Goal: Information Seeking & Learning: Check status

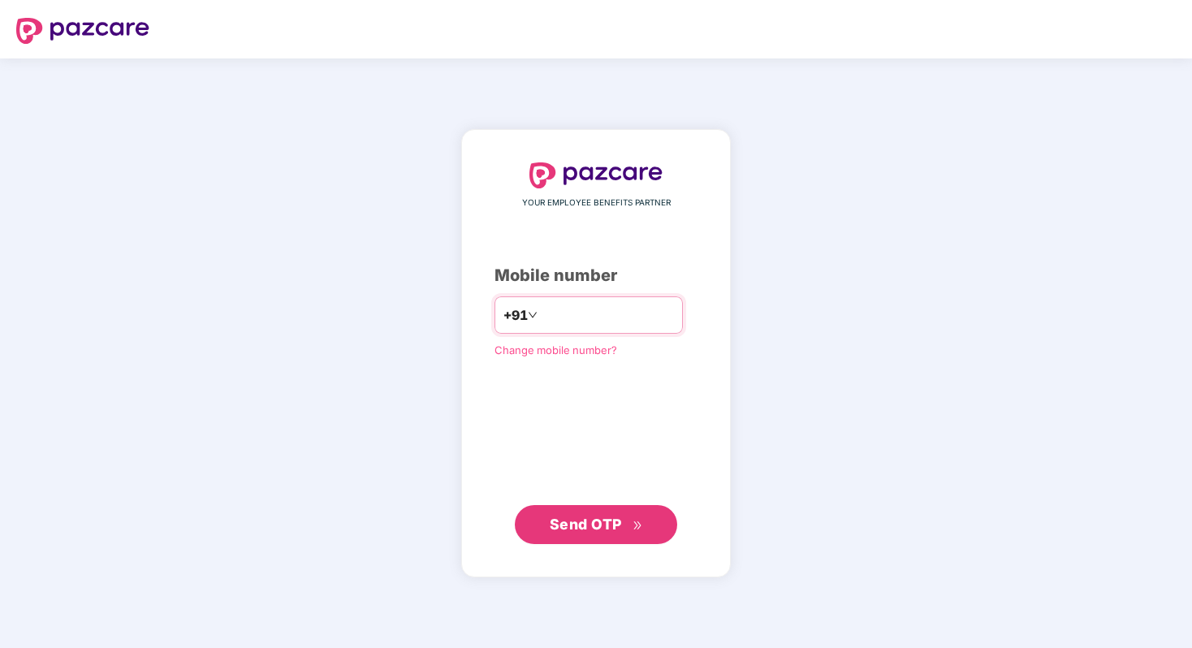
click at [593, 327] on input "number" at bounding box center [607, 315] width 133 height 26
type input "**********"
click at [607, 518] on span "Send OTP" at bounding box center [586, 524] width 72 height 17
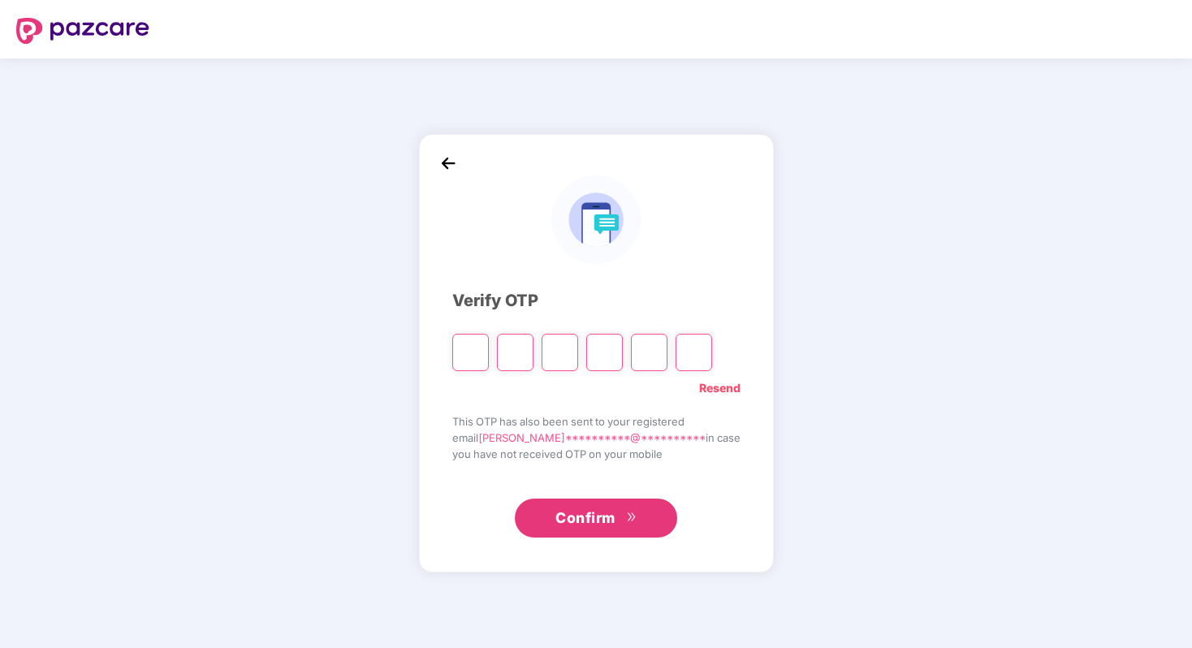
type input "*"
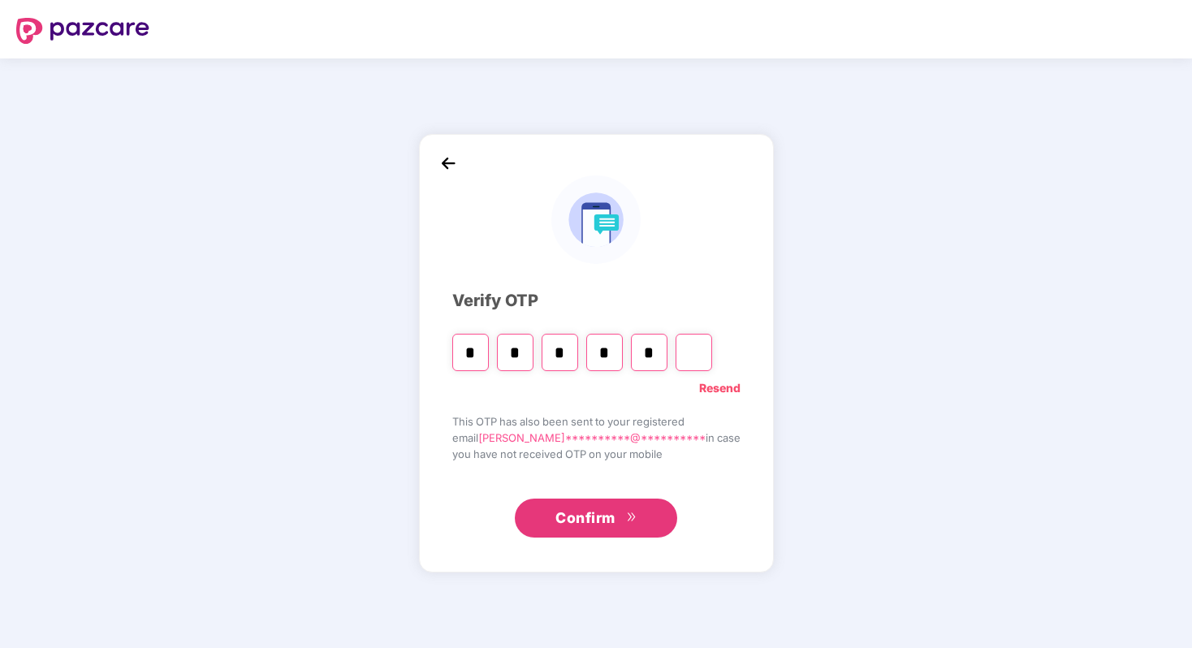
type input "*"
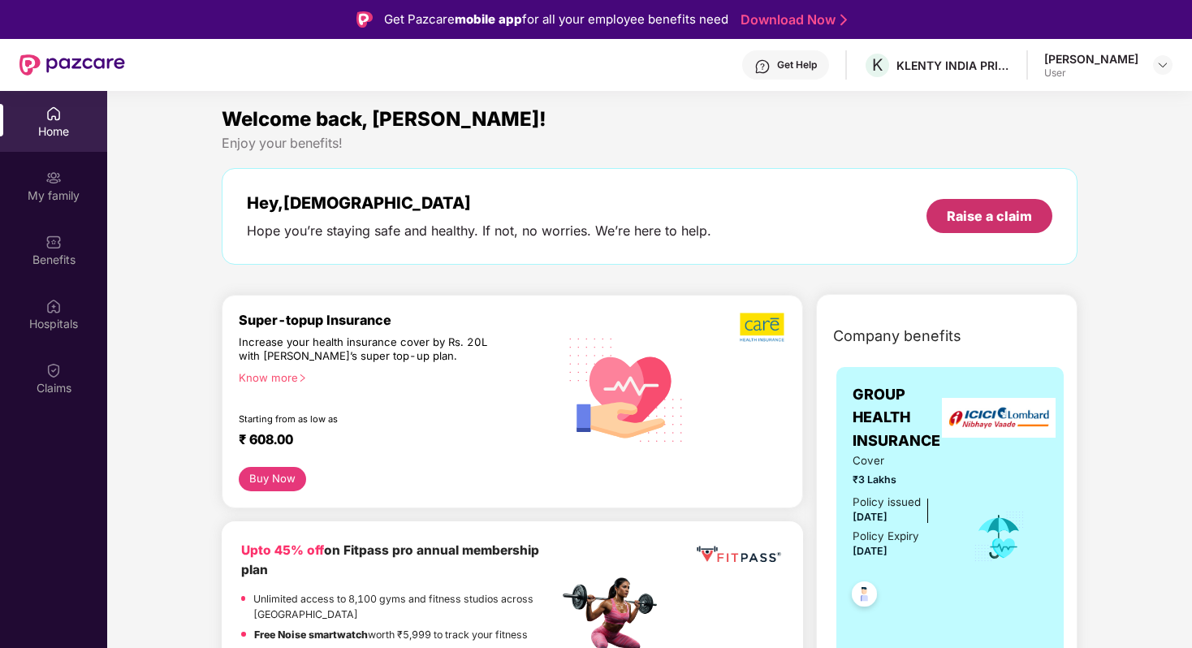
click at [959, 220] on div "Raise a claim" at bounding box center [989, 216] width 85 height 18
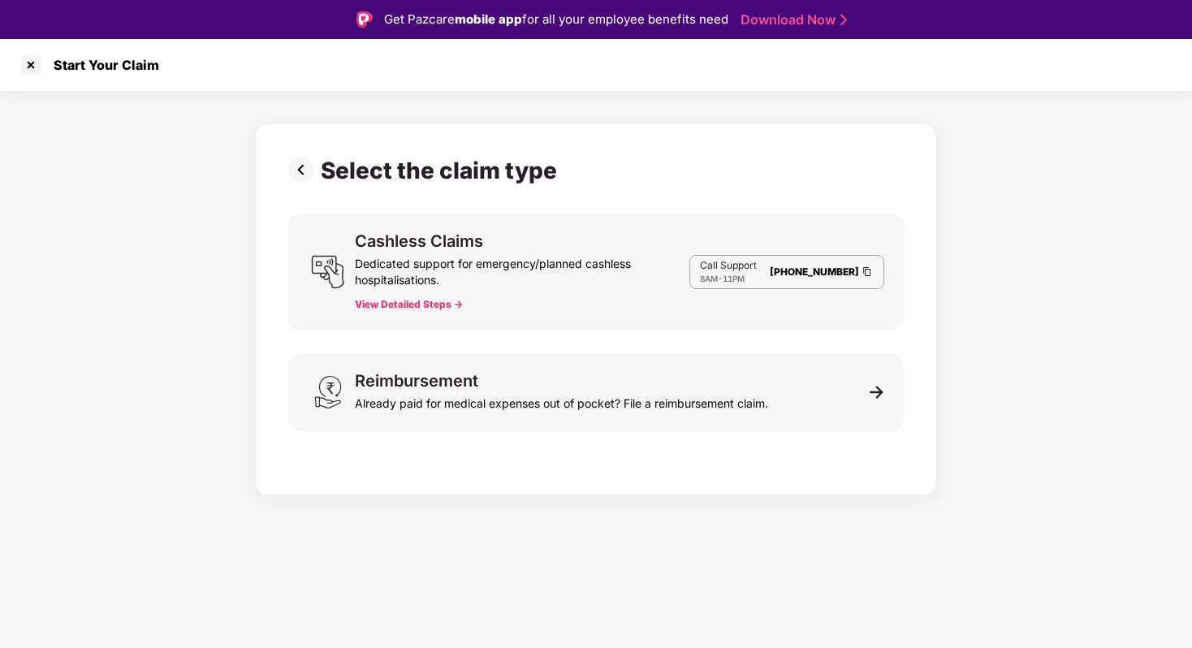
click at [405, 302] on button "View Detailed Steps ->" at bounding box center [409, 304] width 108 height 13
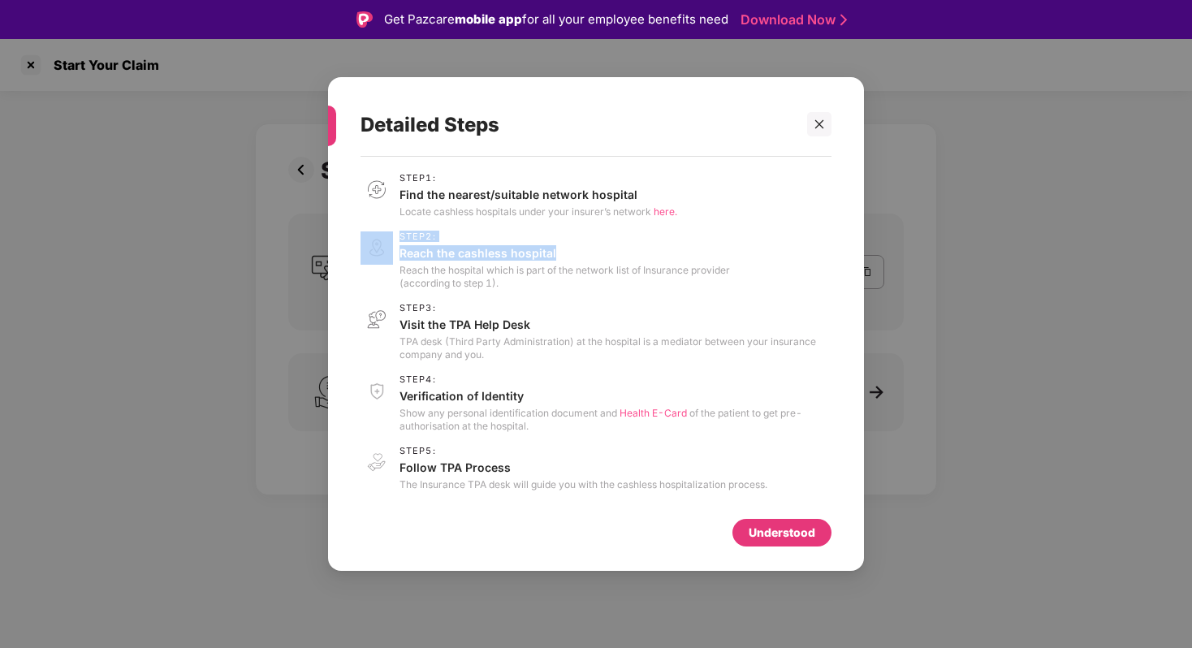
drag, startPoint x: 572, startPoint y: 254, endPoint x: 394, endPoint y: 261, distance: 178.0
click at [394, 261] on div "Step 2 : Reach the cashless hospital Reach the hospital which is part of the ne…" at bounding box center [595, 260] width 471 height 58
drag, startPoint x: 402, startPoint y: 326, endPoint x: 570, endPoint y: 330, distance: 168.1
click at [570, 330] on p "Visit the TPA Help Desk" at bounding box center [615, 324] width 432 height 15
click at [632, 410] on span "Health E-Card" at bounding box center [652, 413] width 67 height 12
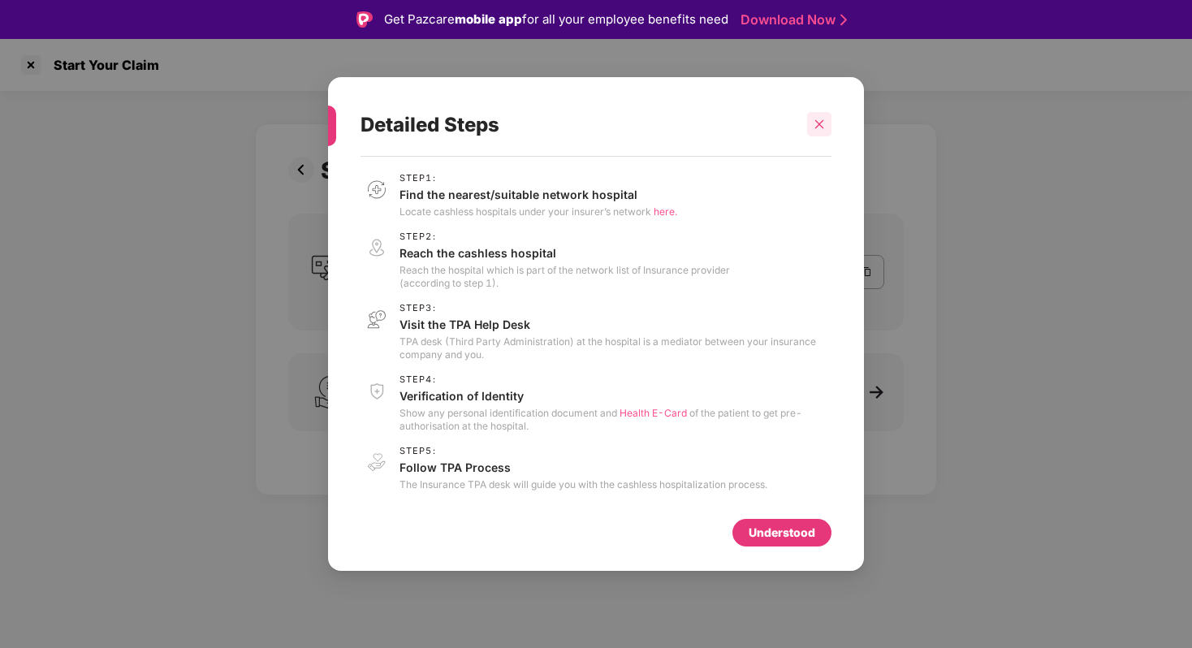
click at [808, 123] on div at bounding box center [819, 124] width 24 height 24
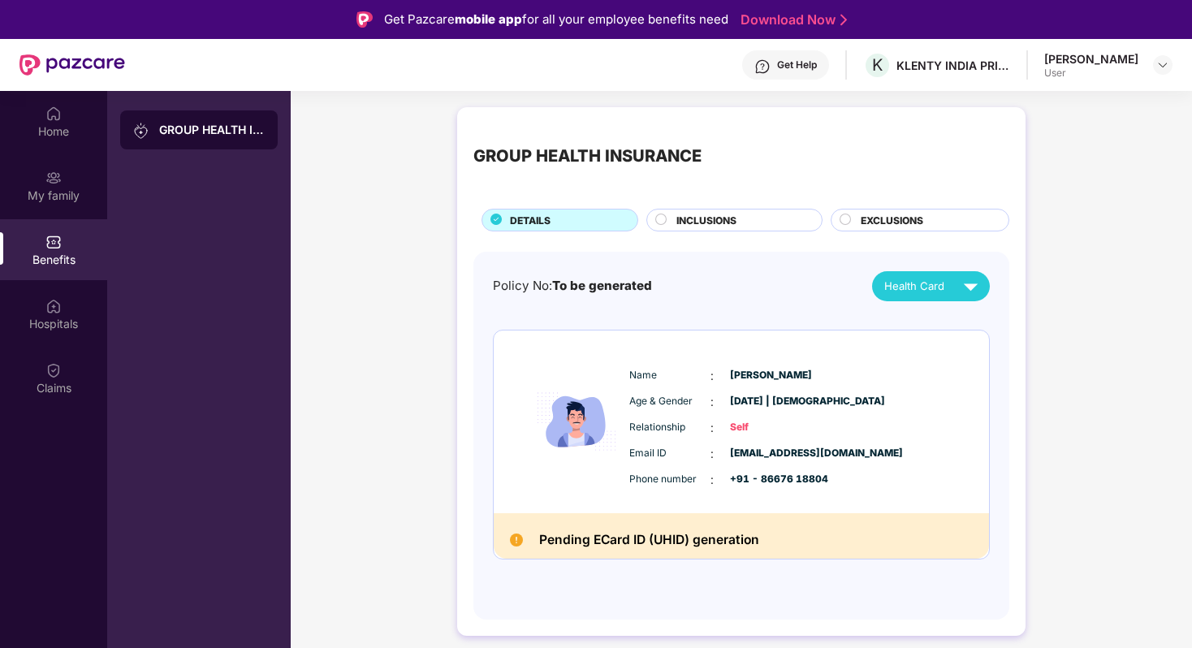
scroll to position [91, 0]
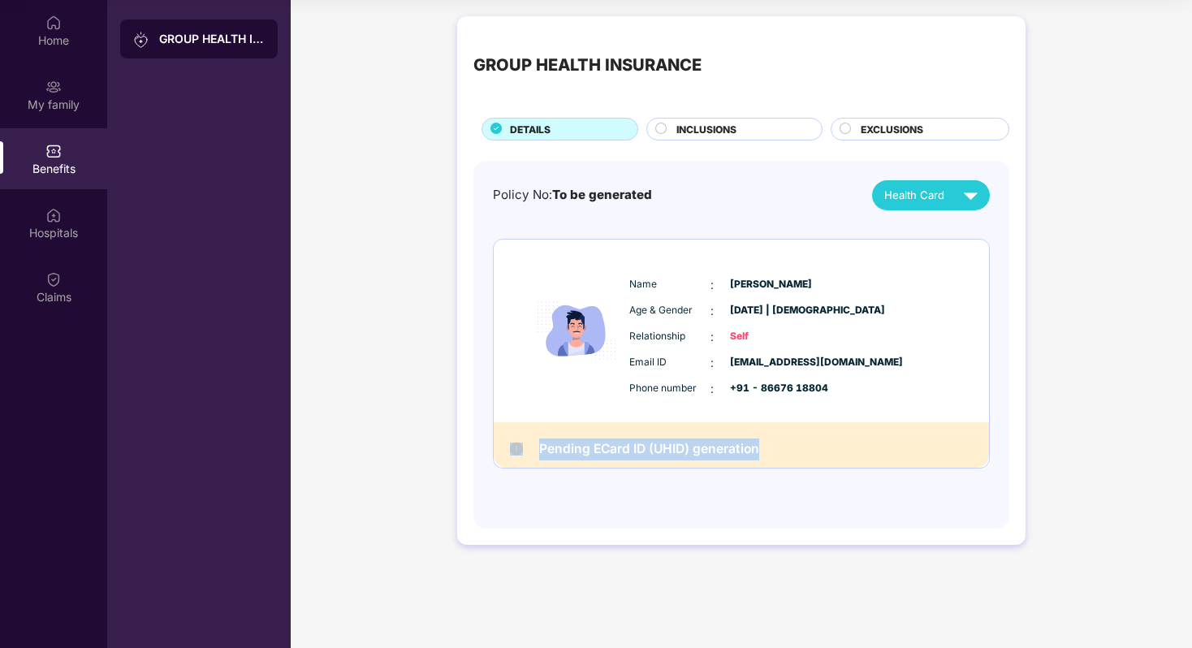
drag, startPoint x: 781, startPoint y: 450, endPoint x: 511, endPoint y: 450, distance: 269.5
click at [511, 450] on div "Pending ECard ID (UHID) generation" at bounding box center [741, 445] width 495 height 46
click at [926, 213] on div "Policy No: To be generated Health Card Name : [PERSON_NAME] Age & Gender : [DAT…" at bounding box center [741, 336] width 497 height 313
click at [932, 202] on span "Health Card" at bounding box center [914, 195] width 60 height 17
click at [757, 209] on div "Policy No: To be generated Health Card" at bounding box center [741, 195] width 497 height 30
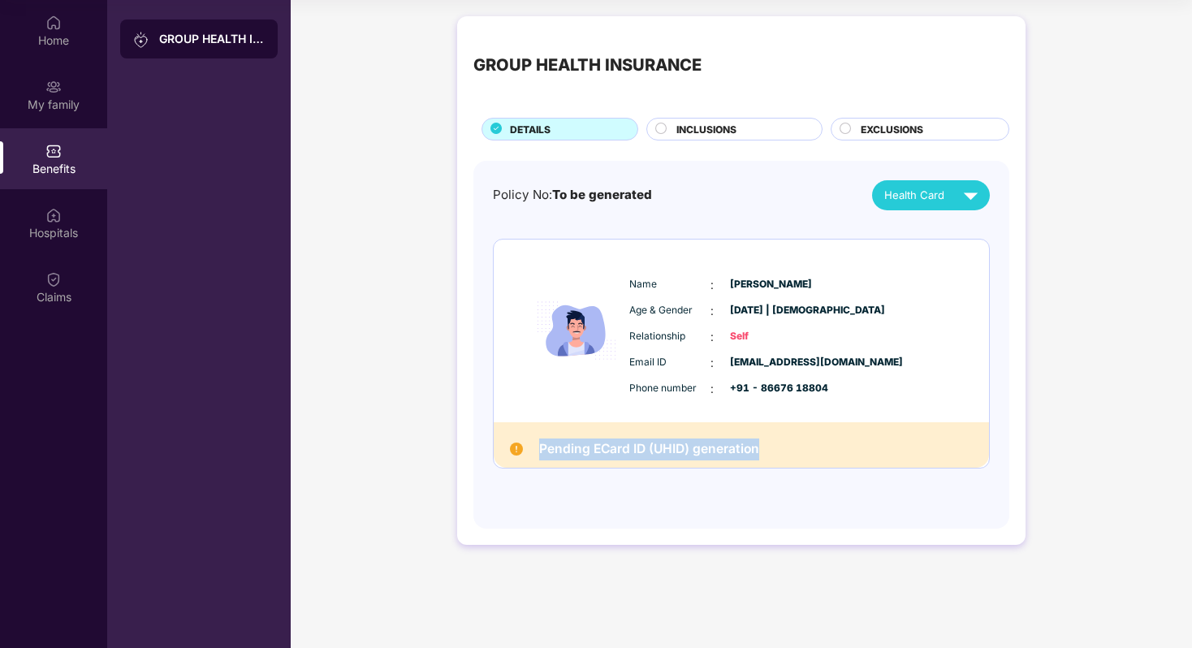
drag, startPoint x: 759, startPoint y: 447, endPoint x: 542, endPoint y: 457, distance: 217.0
click at [542, 457] on h2 "Pending ECard ID (UHID) generation" at bounding box center [649, 449] width 220 height 22
click at [588, 440] on h2 "Pending ECard ID (UHID) generation" at bounding box center [649, 449] width 220 height 22
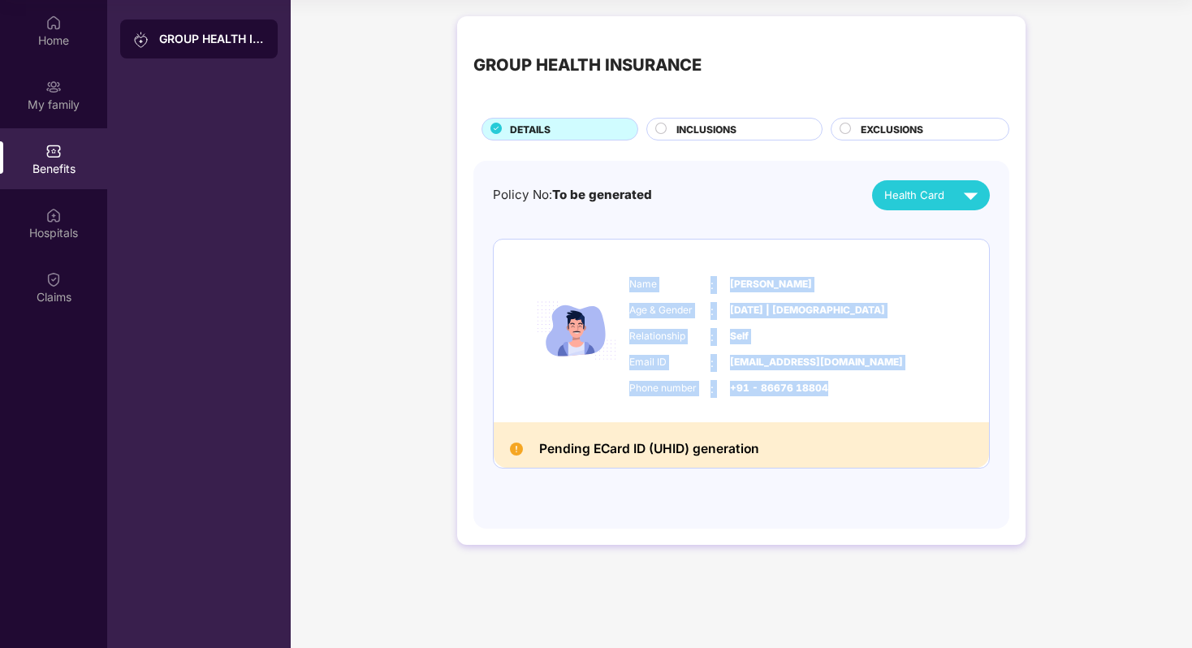
drag, startPoint x: 838, startPoint y: 382, endPoint x: 699, endPoint y: 255, distance: 187.9
click at [699, 255] on div "Name : Krishna Perumal Age & Gender : 07 June 2000 | Male Relationship : Self E…" at bounding box center [741, 331] width 495 height 183
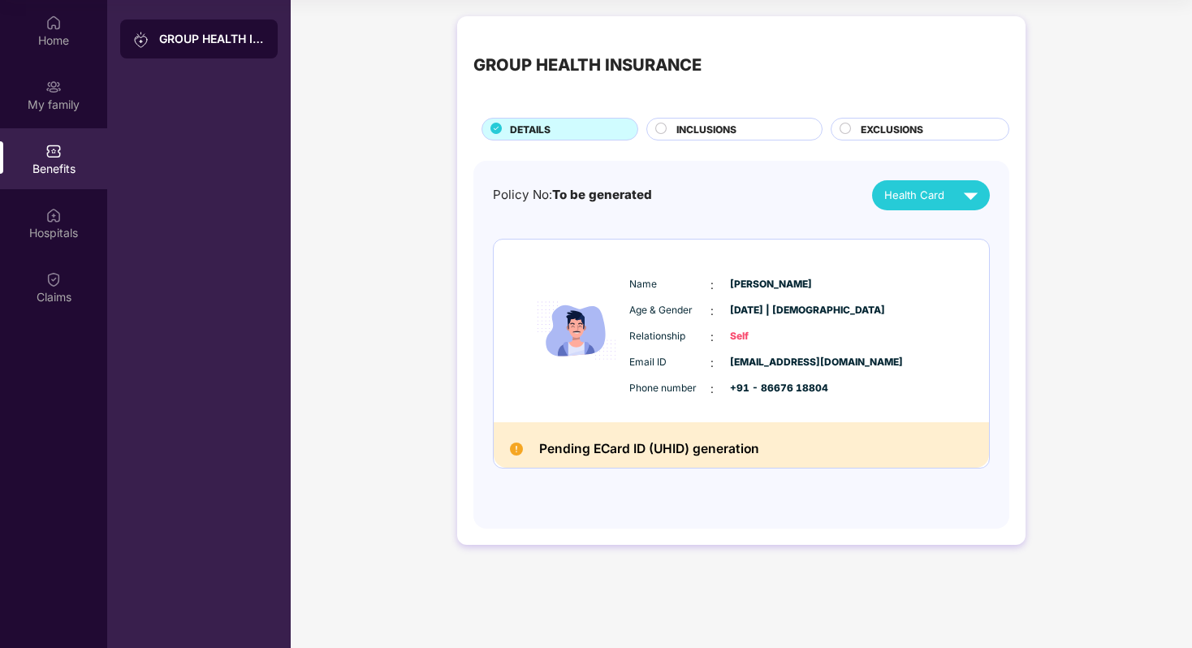
click at [719, 126] on span "INCLUSIONS" at bounding box center [706, 129] width 60 height 15
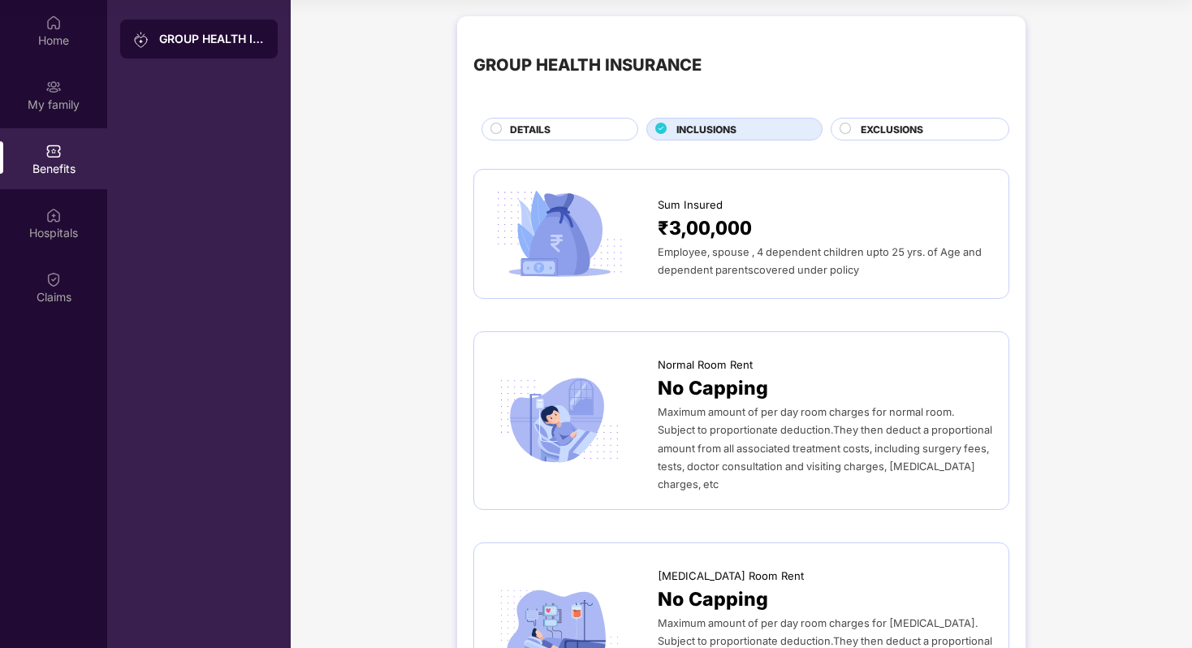
scroll to position [0, 0]
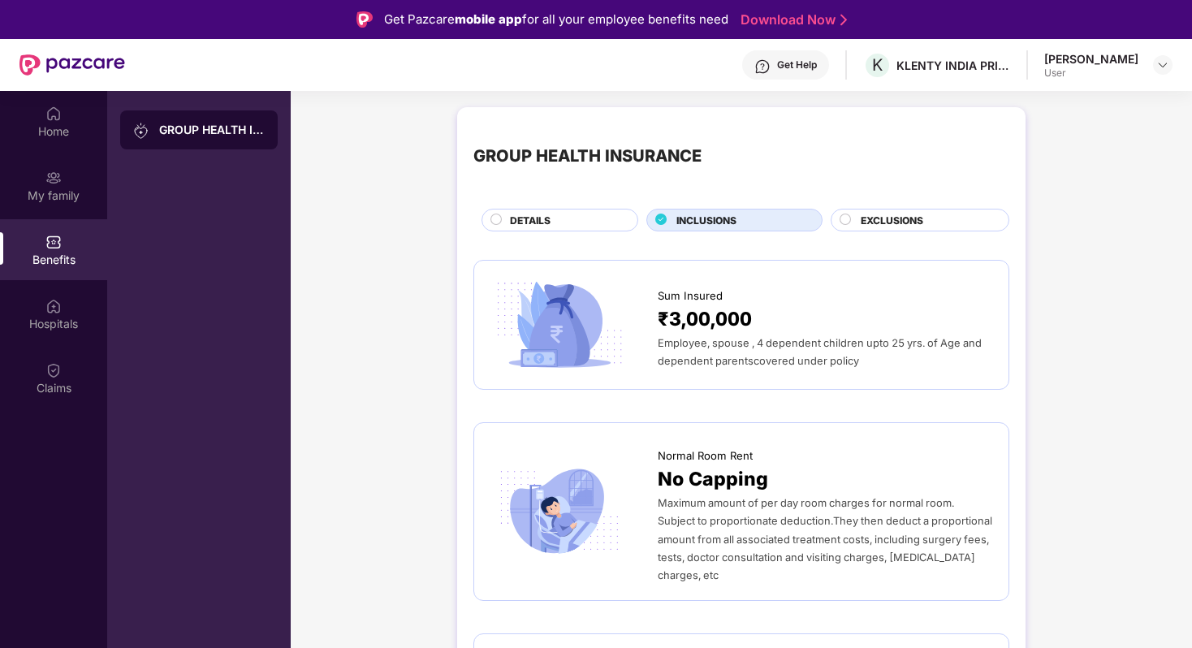
click at [904, 217] on span "EXCLUSIONS" at bounding box center [892, 220] width 63 height 15
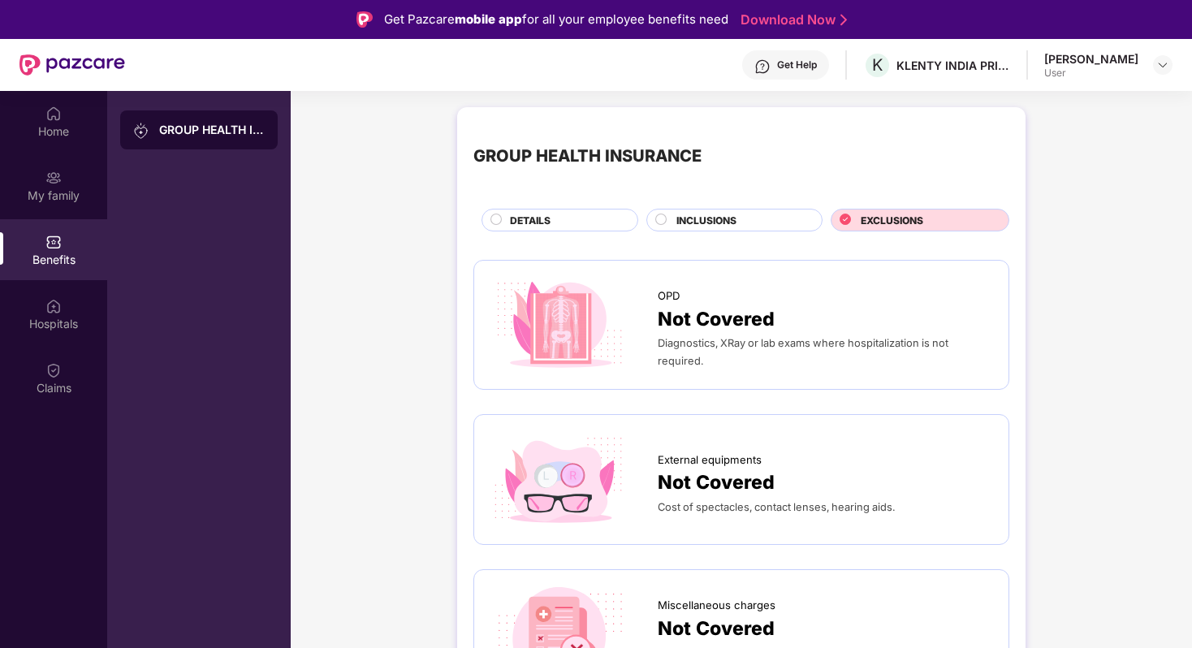
click at [537, 214] on span "DETAILS" at bounding box center [530, 220] width 41 height 15
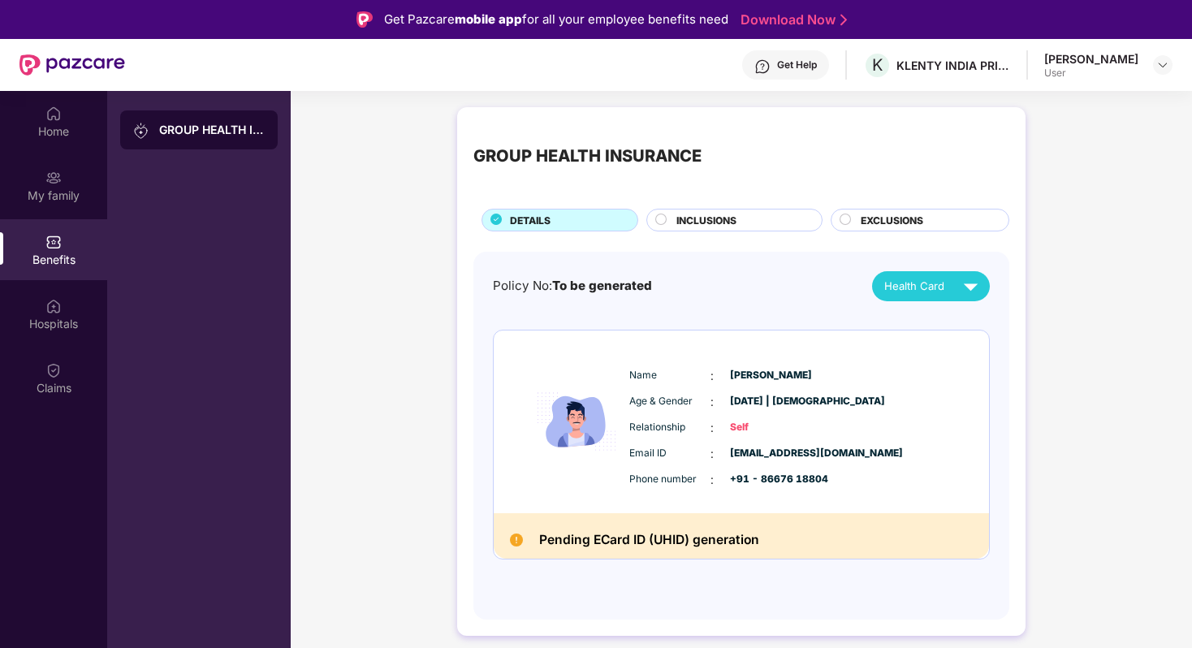
scroll to position [91, 0]
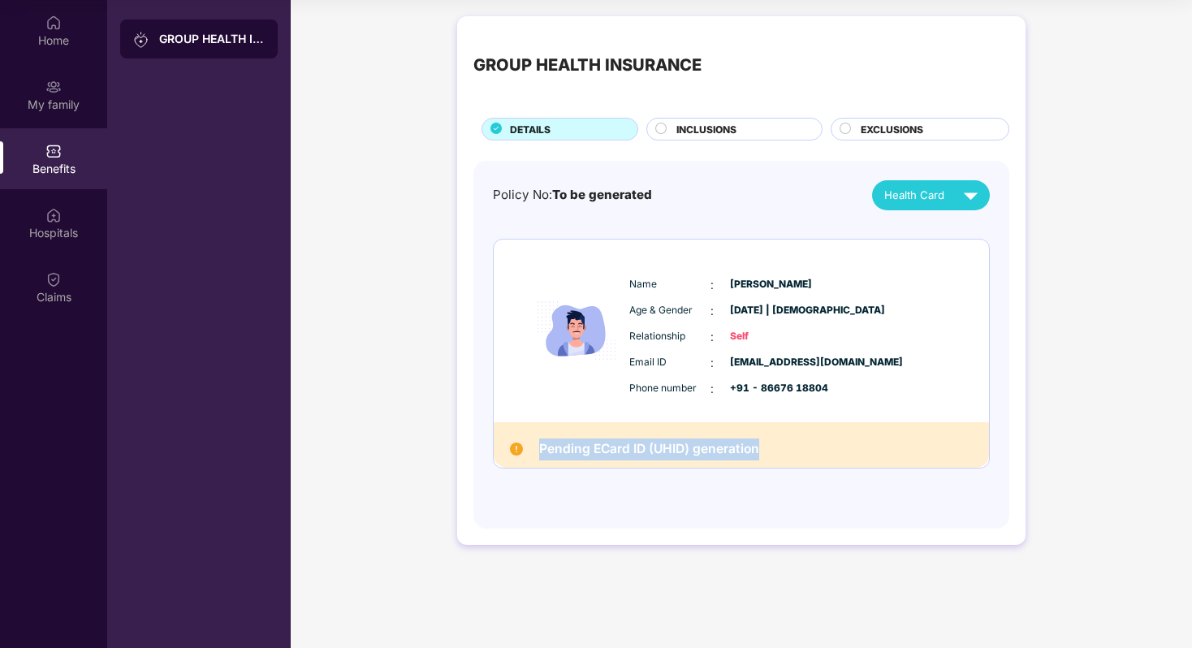
drag, startPoint x: 779, startPoint y: 439, endPoint x: 529, endPoint y: 439, distance: 250.1
click at [529, 439] on div "Pending ECard ID (UHID) generation" at bounding box center [741, 445] width 495 height 46
click at [516, 445] on img at bounding box center [516, 448] width 13 height 13
click at [516, 453] on img at bounding box center [516, 448] width 13 height 13
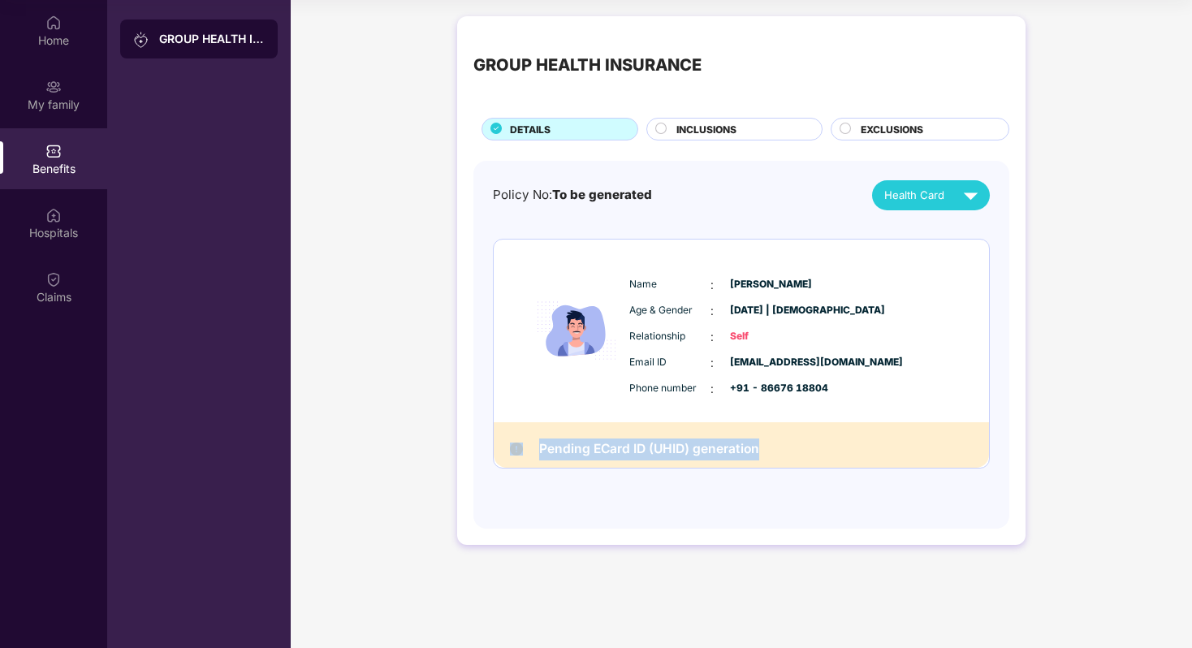
click at [518, 460] on div "Pending ECard ID (UHID) generation" at bounding box center [741, 445] width 495 height 46
click at [516, 439] on div "Pending ECard ID (UHID) generation" at bounding box center [741, 445] width 495 height 46
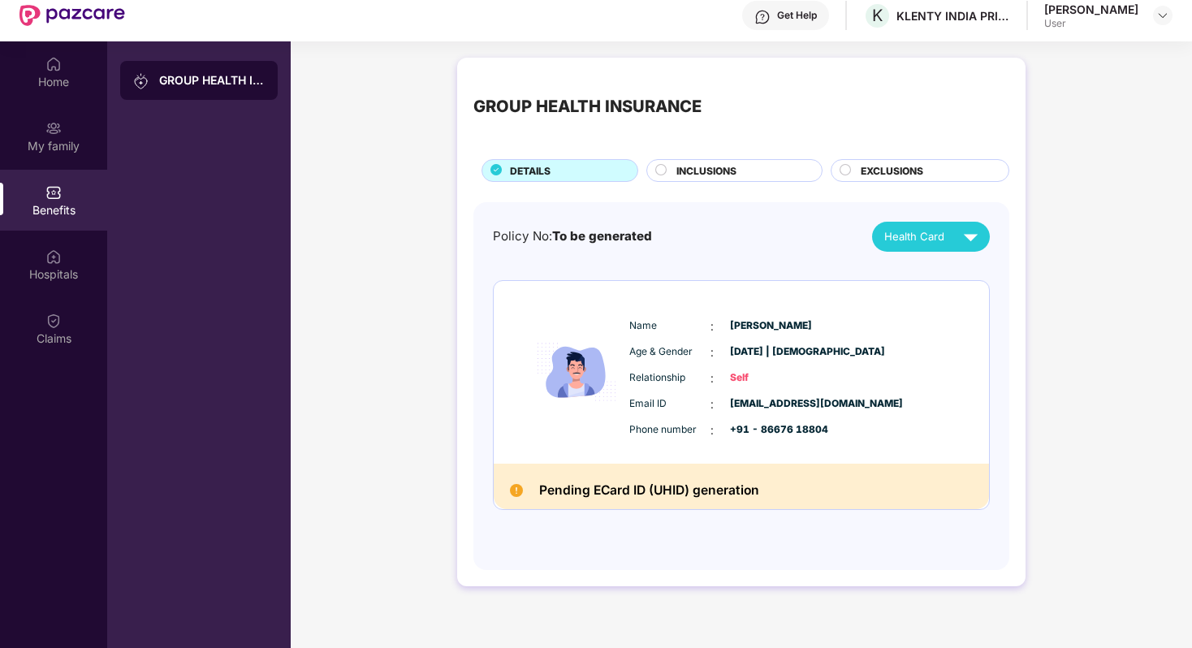
scroll to position [48, 0]
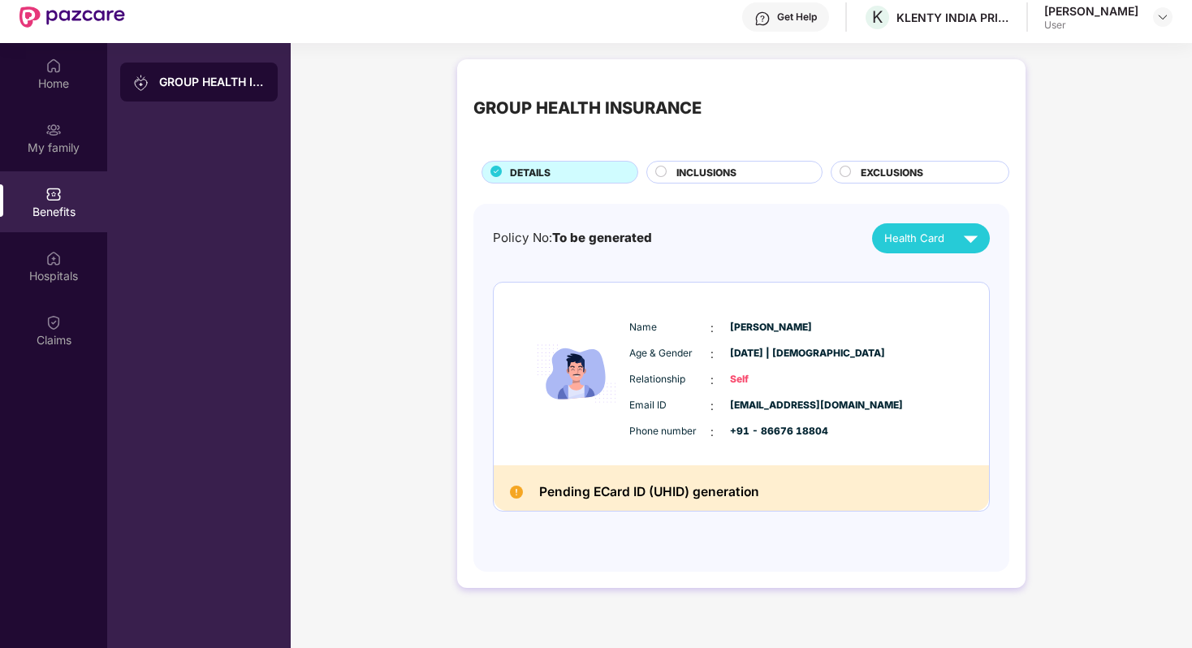
click at [619, 243] on span "To be generated" at bounding box center [602, 237] width 100 height 15
click at [743, 236] on div "Policy No: To be generated Health Card" at bounding box center [741, 238] width 497 height 30
click at [72, 80] on div "Home" at bounding box center [53, 84] width 107 height 16
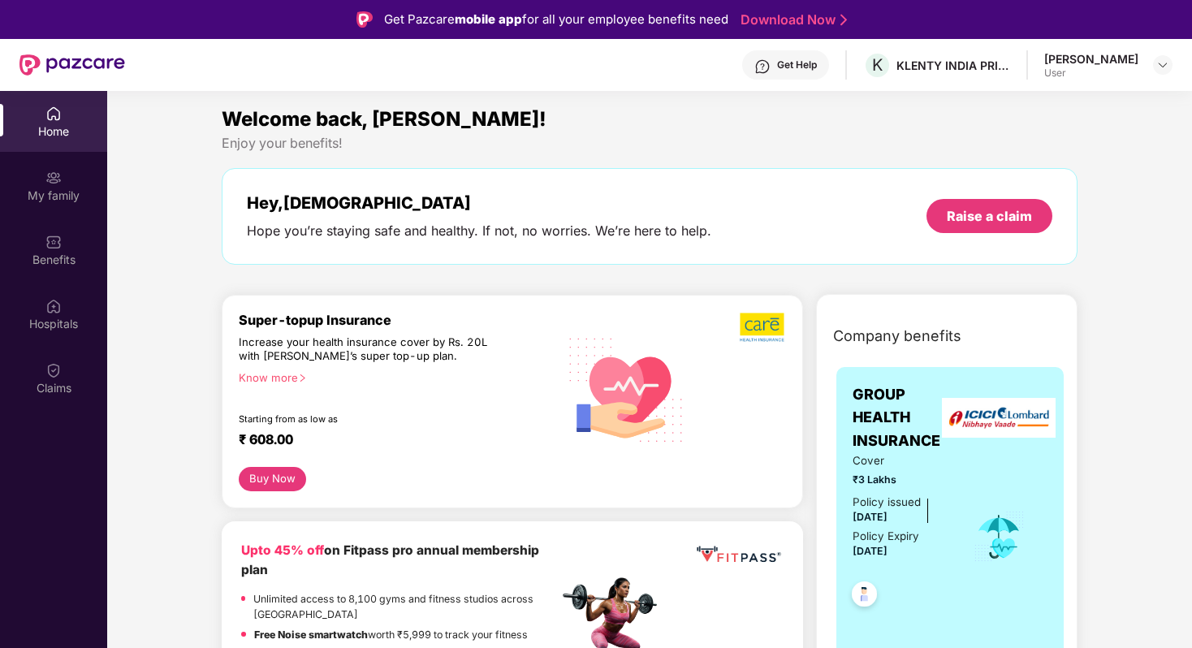
click at [771, 53] on div "Get Help" at bounding box center [785, 64] width 87 height 29
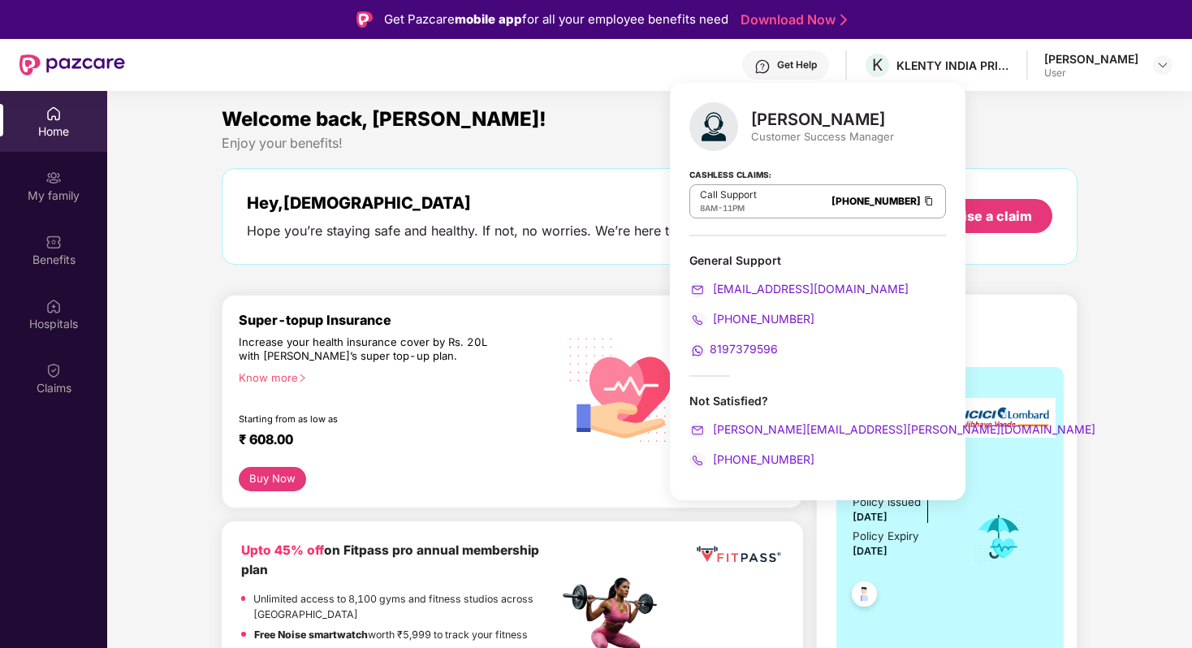
click at [770, 61] on img at bounding box center [762, 66] width 16 height 16
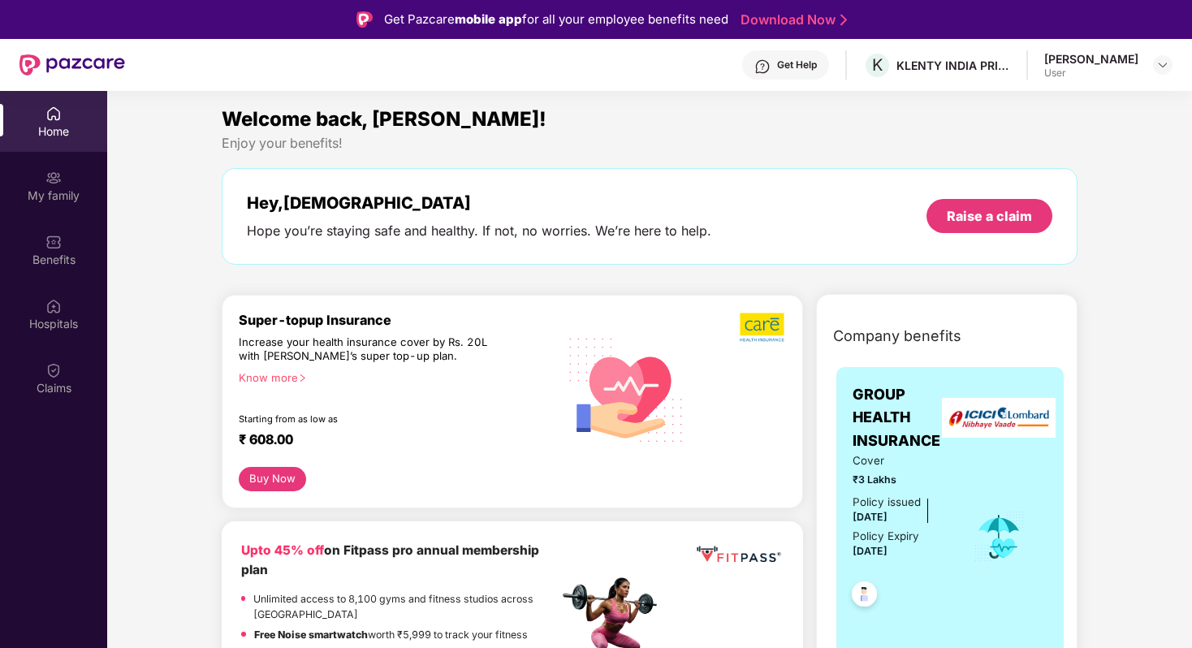
click at [770, 61] on img at bounding box center [762, 66] width 16 height 16
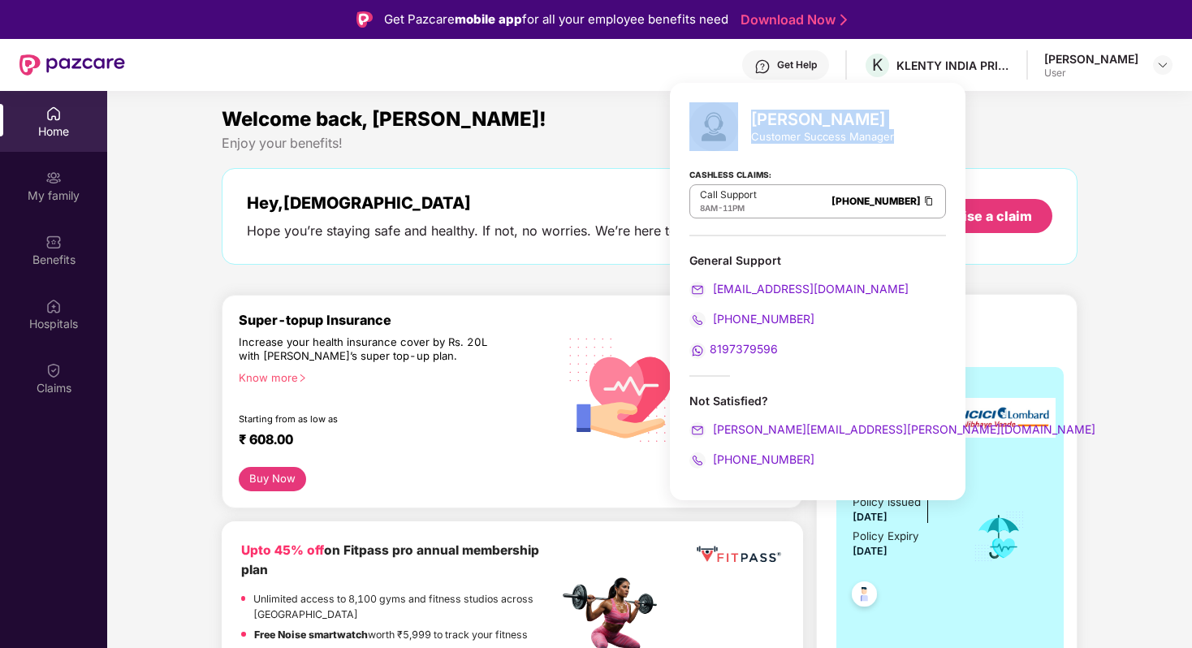
drag, startPoint x: 898, startPoint y: 136, endPoint x: 749, endPoint y: 111, distance: 151.5
click at [749, 111] on div "Syed Mansoor Customer Success Manager Cashless Claims: Call Support 8AM - 11PM …" at bounding box center [818, 291] width 296 height 417
click at [775, 244] on div "Syed Mansoor Customer Success Manager Cashless Claims: Call Support 8AM - 11PM …" at bounding box center [818, 291] width 296 height 417
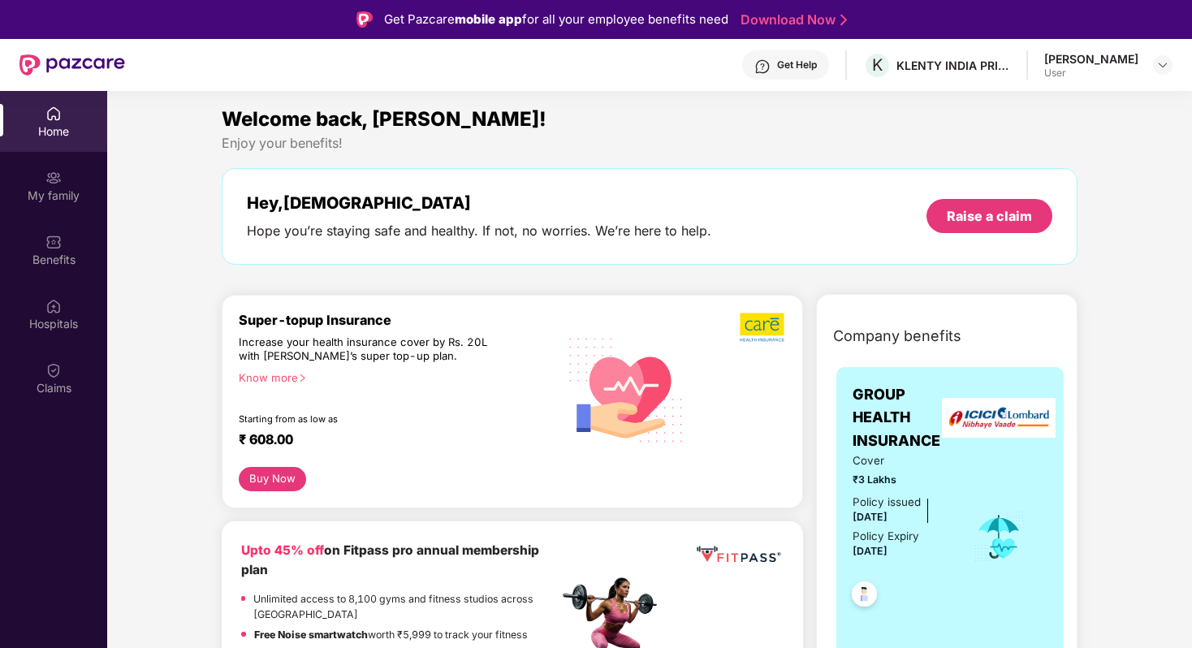
click at [598, 132] on div "Welcome back, [PERSON_NAME]!" at bounding box center [650, 119] width 856 height 31
